Goal: Book appointment/travel/reservation

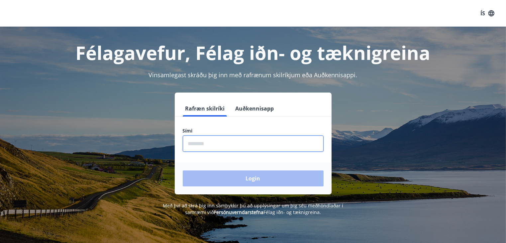
click at [246, 144] on input "phone" at bounding box center [253, 143] width 141 height 16
type input "********"
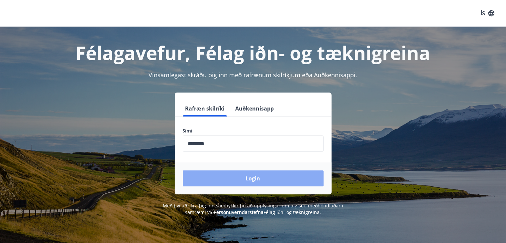
click at [237, 178] on button "Login" at bounding box center [253, 178] width 141 height 16
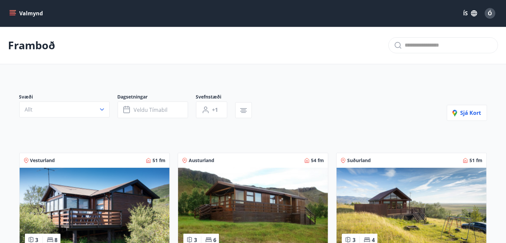
click at [16, 10] on icon "menu" at bounding box center [13, 10] width 7 height 1
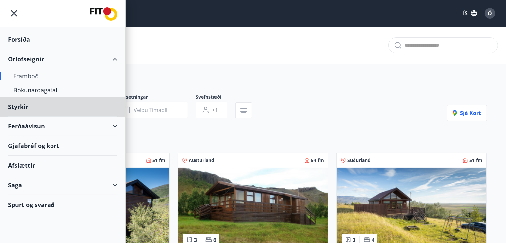
click at [18, 39] on div "Forsíða" at bounding box center [62, 40] width 109 height 20
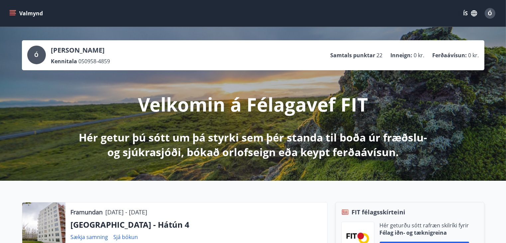
click at [12, 13] on icon "menu" at bounding box center [12, 13] width 7 height 7
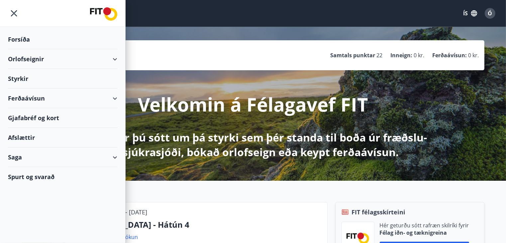
click at [24, 58] on div "Orlofseignir" at bounding box center [62, 59] width 109 height 20
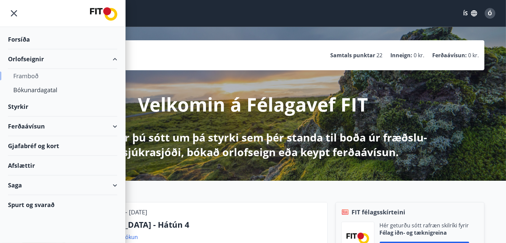
click at [22, 74] on div "Framboð" at bounding box center [62, 76] width 99 height 14
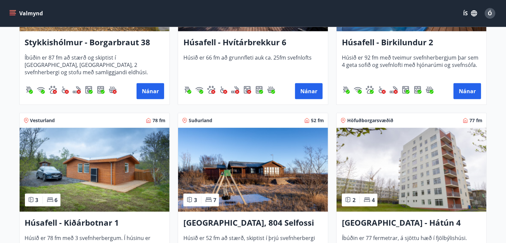
scroll to position [432, 0]
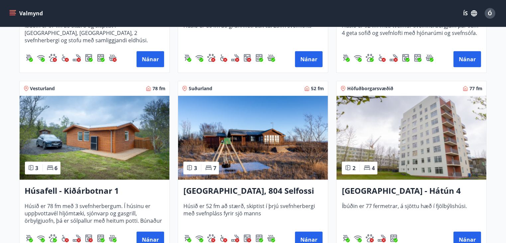
click at [437, 117] on img at bounding box center [412, 138] width 150 height 84
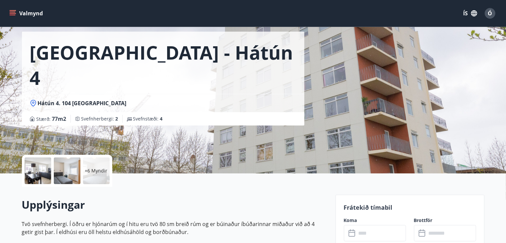
scroll to position [100, 0]
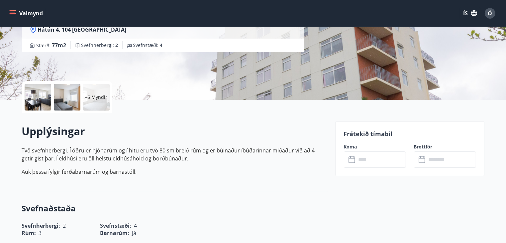
click at [350, 161] on icon at bounding box center [352, 159] width 8 height 8
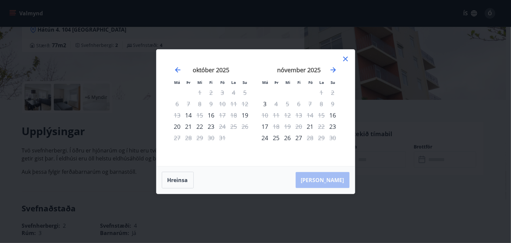
click at [345, 57] on icon at bounding box center [346, 59] width 8 height 8
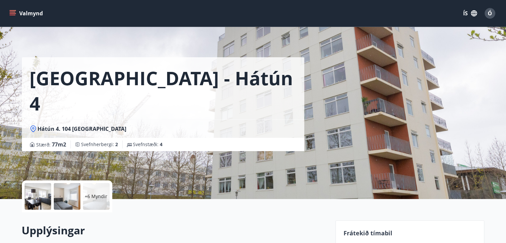
scroll to position [0, 0]
